Goal: Task Accomplishment & Management: Use online tool/utility

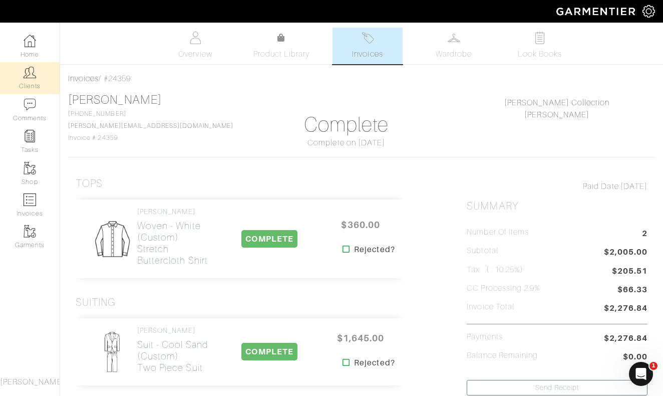
click at [34, 72] on img at bounding box center [30, 72] width 13 height 13
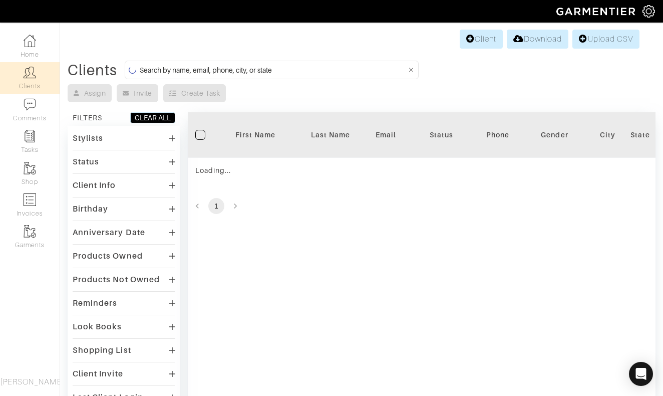
click at [192, 72] on input at bounding box center [273, 70] width 267 height 13
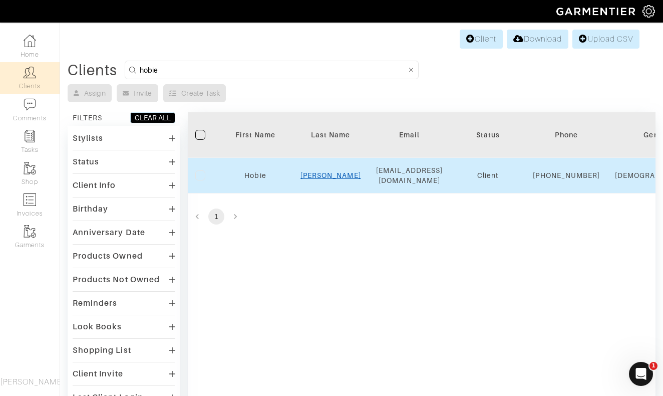
type input "Hobie"
click at [334, 178] on link "Summers" at bounding box center [330, 175] width 61 height 8
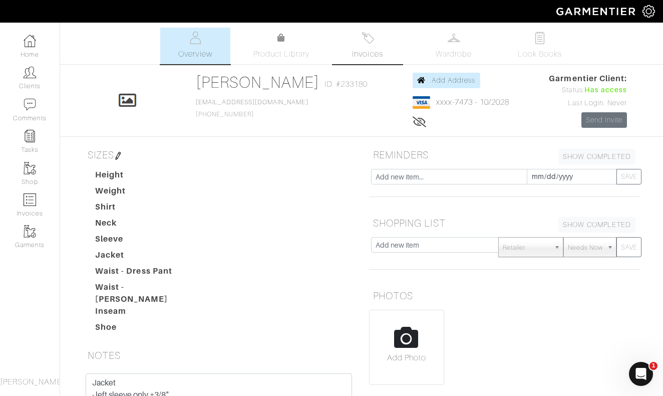
click at [372, 42] on img at bounding box center [368, 38] width 13 height 13
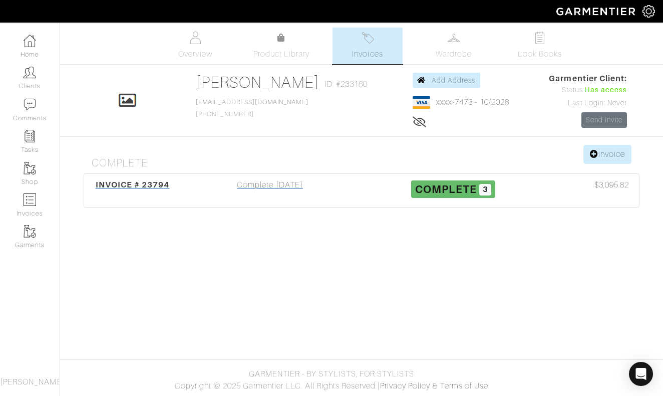
click at [271, 190] on div "Complete 06/02/25" at bounding box center [269, 190] width 183 height 23
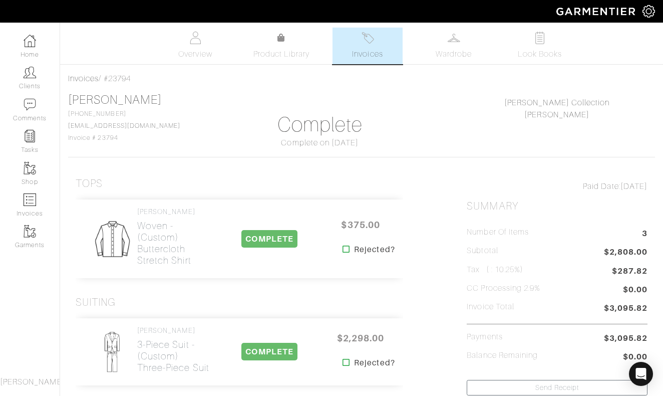
click at [282, 181] on div "Tops" at bounding box center [240, 183] width 328 height 13
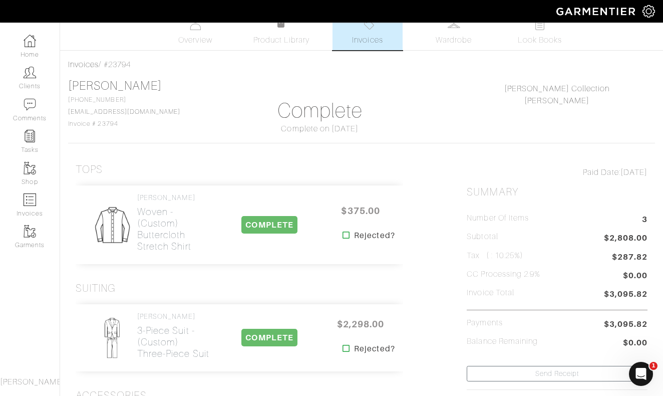
scroll to position [5, 0]
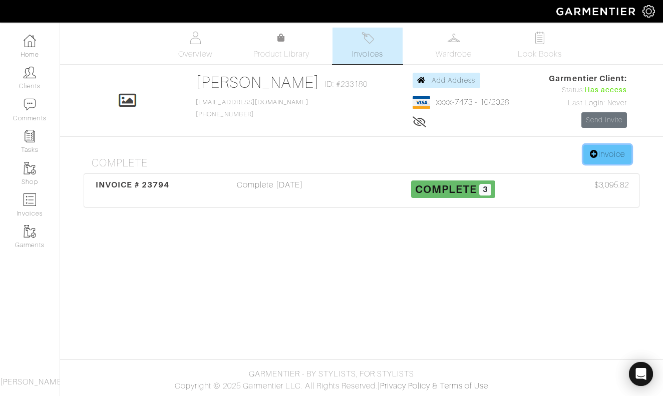
click at [610, 153] on link "Invoice" at bounding box center [607, 154] width 48 height 19
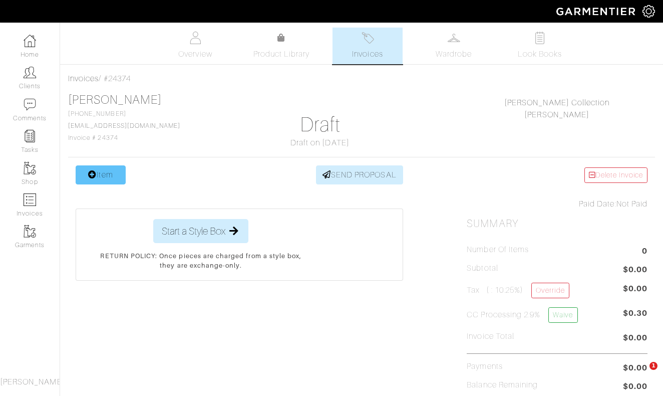
click at [100, 173] on link "Item" at bounding box center [101, 174] width 50 height 19
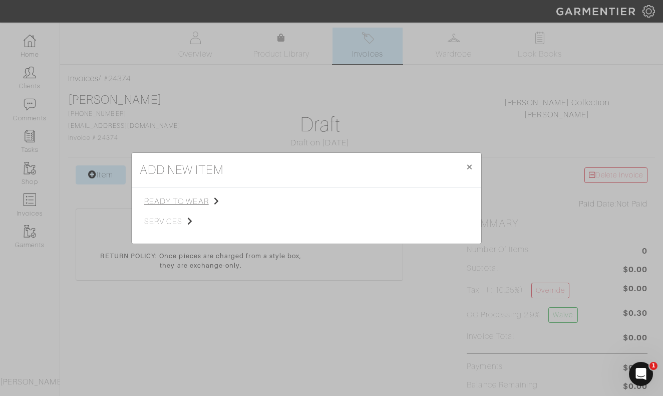
click at [185, 199] on span "ready to wear" at bounding box center [194, 201] width 101 height 12
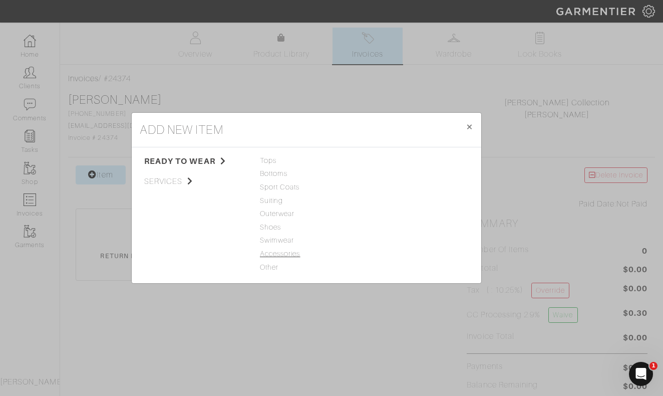
click at [270, 252] on span "Accessories" at bounding box center [306, 253] width 93 height 11
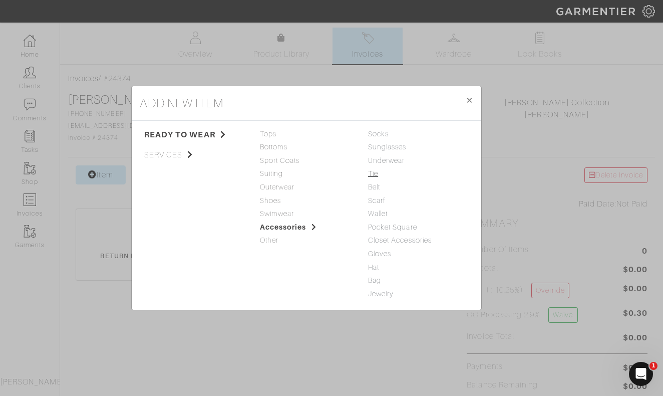
click at [375, 172] on link "Tie" at bounding box center [373, 173] width 10 height 8
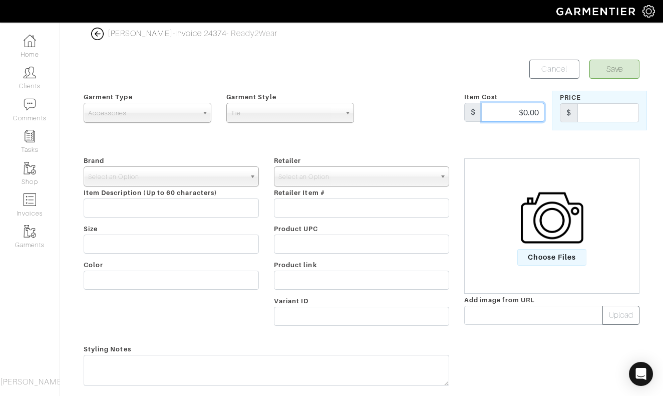
drag, startPoint x: 498, startPoint y: 115, endPoint x: 530, endPoint y: 115, distance: 32.1
click at [529, 115] on input "$0.00" at bounding box center [513, 112] width 63 height 19
drag, startPoint x: 541, startPoint y: 111, endPoint x: 492, endPoint y: 111, distance: 48.6
click at [493, 111] on input "$0.00" at bounding box center [513, 112] width 63 height 19
type input "135"
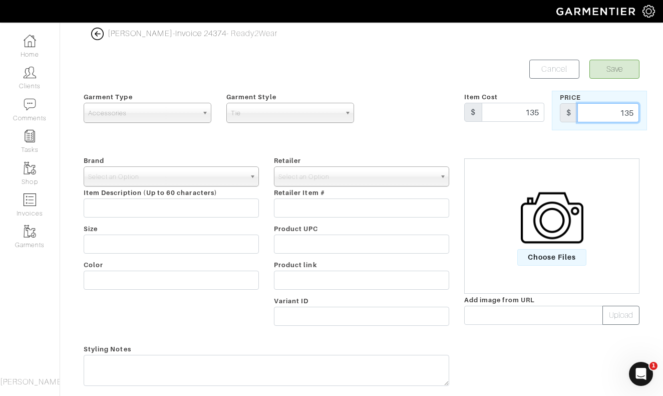
type input "135"
